Goal: Task Accomplishment & Management: Complete application form

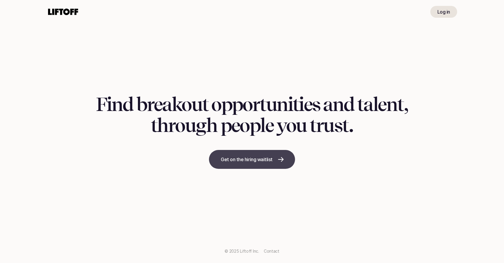
click at [258, 161] on p "Get on the hiring waitlist" at bounding box center [247, 159] width 52 height 7
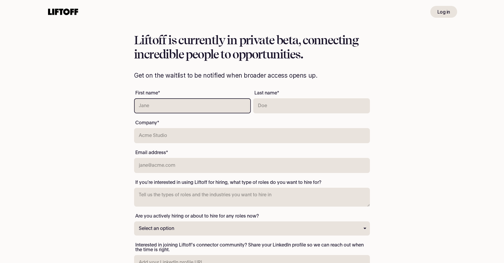
click at [173, 104] on input "text" at bounding box center [192, 105] width 117 height 15
type input "[PERSON_NAME]"
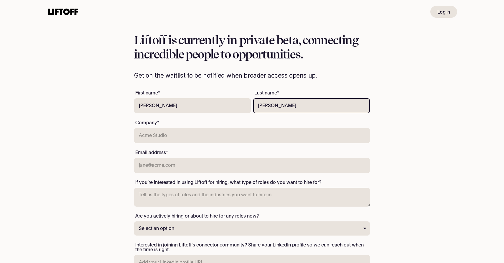
type input "[PERSON_NAME]"
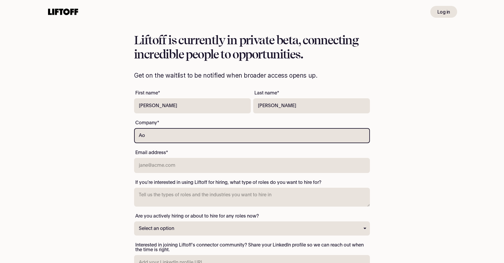
type input "A"
type input "OptimoRoute"
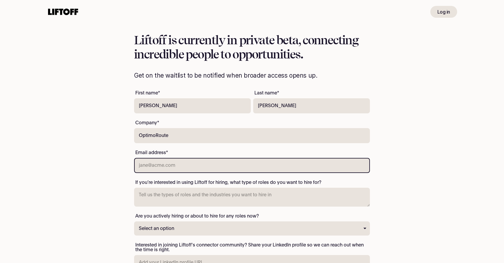
type input "b"
type input "[EMAIL_ADDRESS][DOMAIN_NAME]"
click at [61, 11] on use at bounding box center [63, 12] width 30 height 6
